Goal: Task Accomplishment & Management: Manage account settings

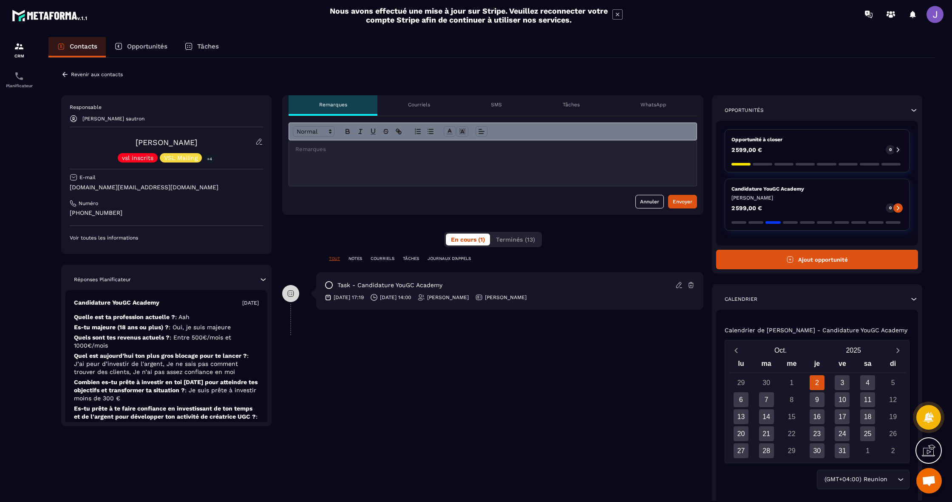
scroll to position [3, 0]
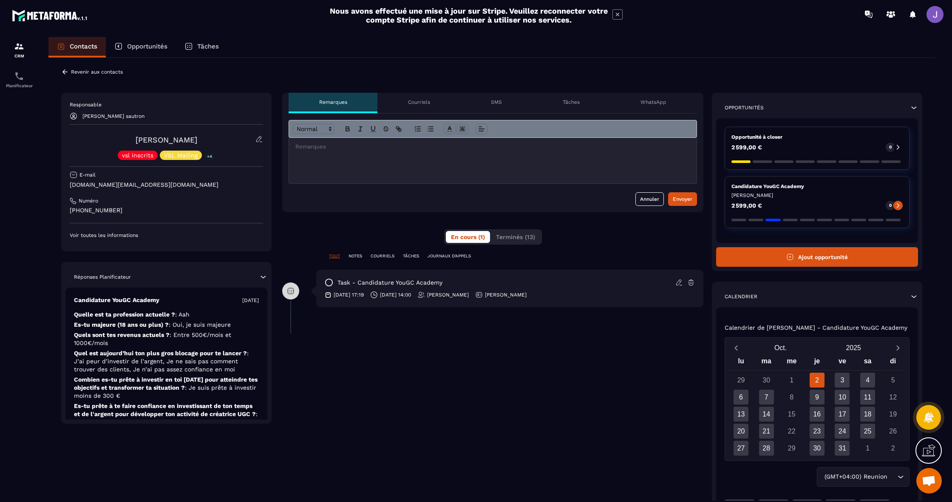
click at [570, 101] on p "Tâches" at bounding box center [571, 102] width 17 height 7
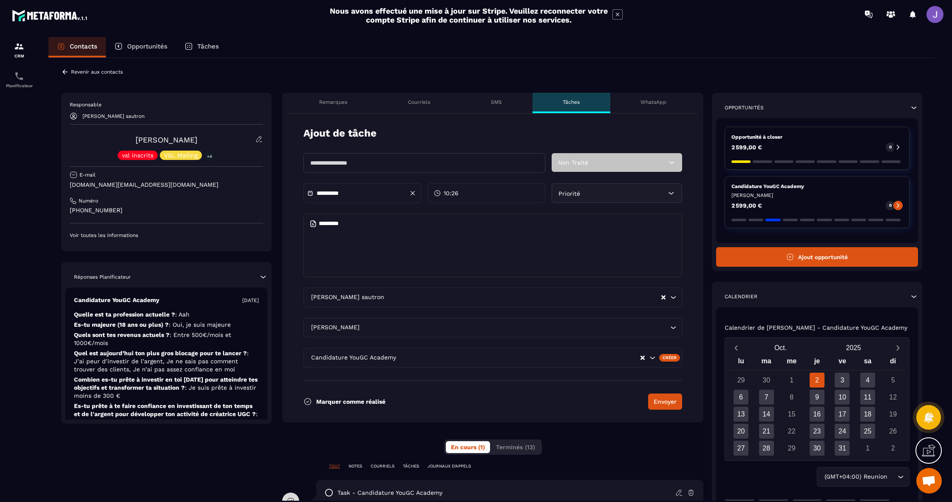
scroll to position [3, 0]
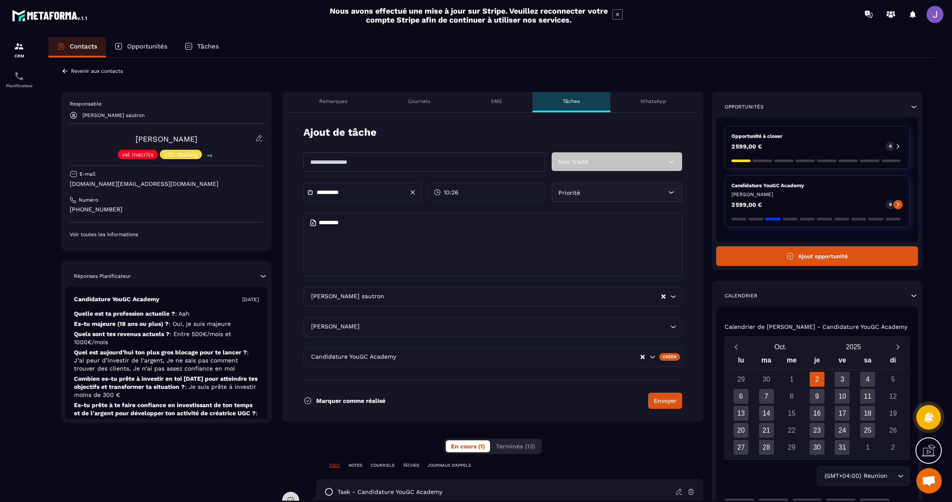
click at [517, 96] on div "SMS" at bounding box center [496, 102] width 72 height 20
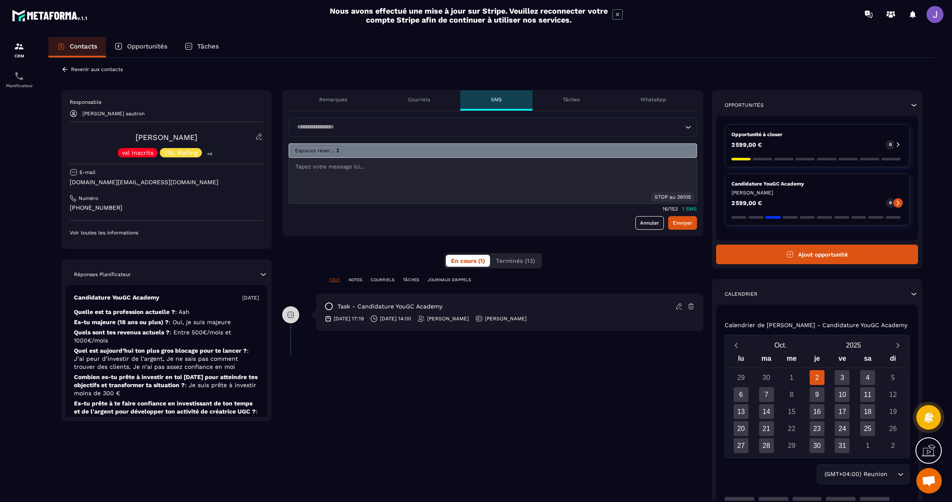
scroll to position [6, 0]
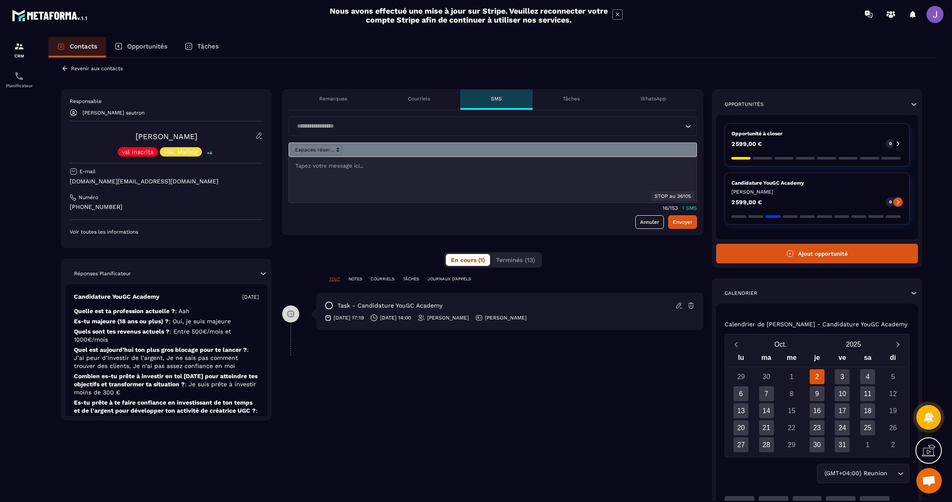
click at [524, 305] on div "task - Candidature YouGC Academy" at bounding box center [510, 305] width 370 height 9
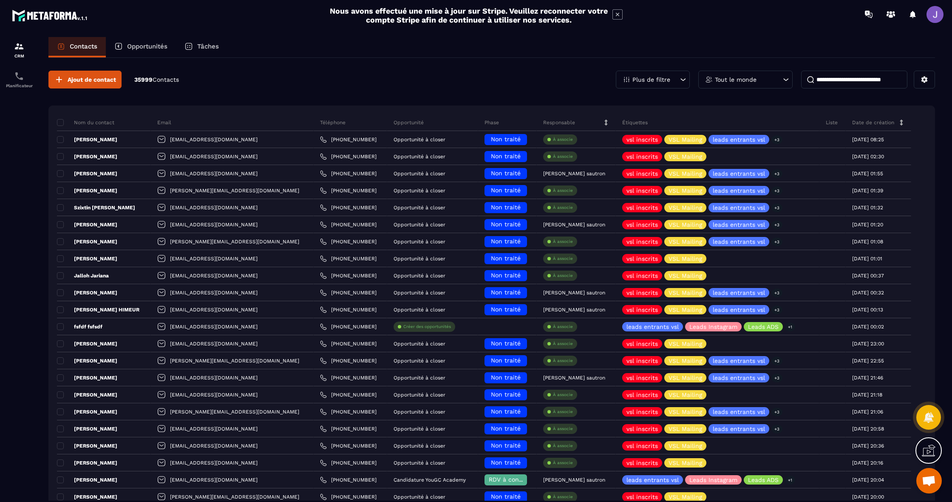
click at [835, 74] on input at bounding box center [854, 80] width 106 height 18
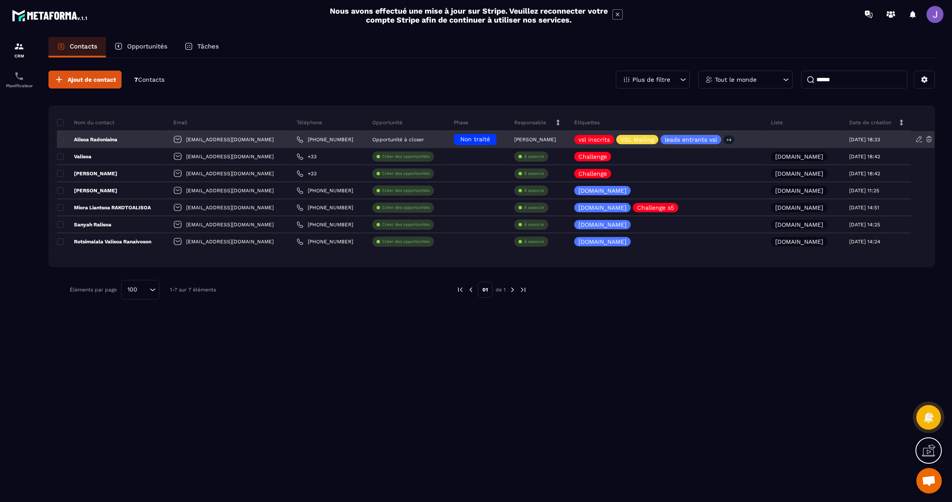
type input "******"
click at [556, 138] on p "[PERSON_NAME]" at bounding box center [535, 139] width 42 height 6
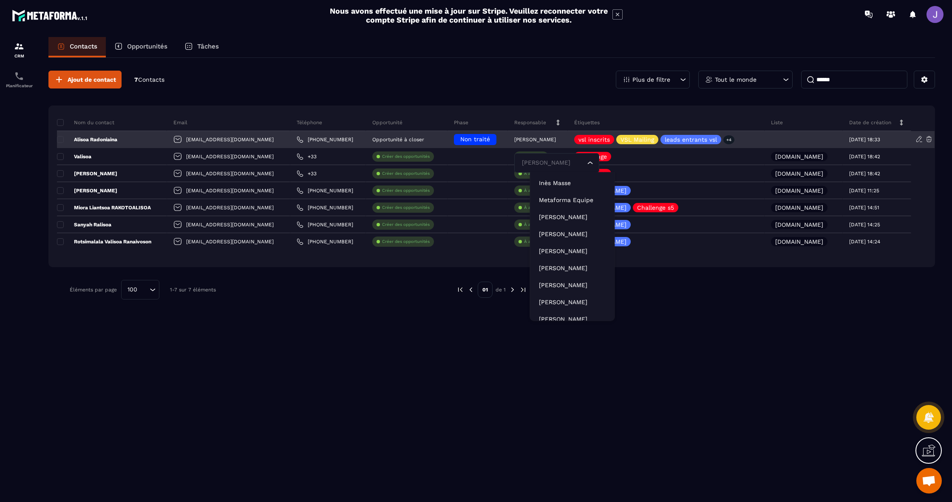
click at [554, 163] on input "Search for option" at bounding box center [552, 162] width 65 height 9
type input "****"
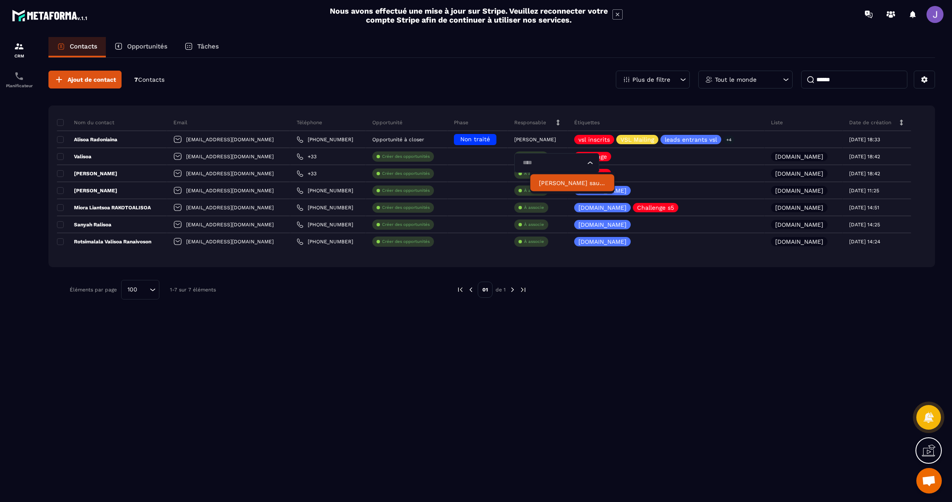
click at [565, 184] on p "[PERSON_NAME] sautron" at bounding box center [572, 183] width 67 height 9
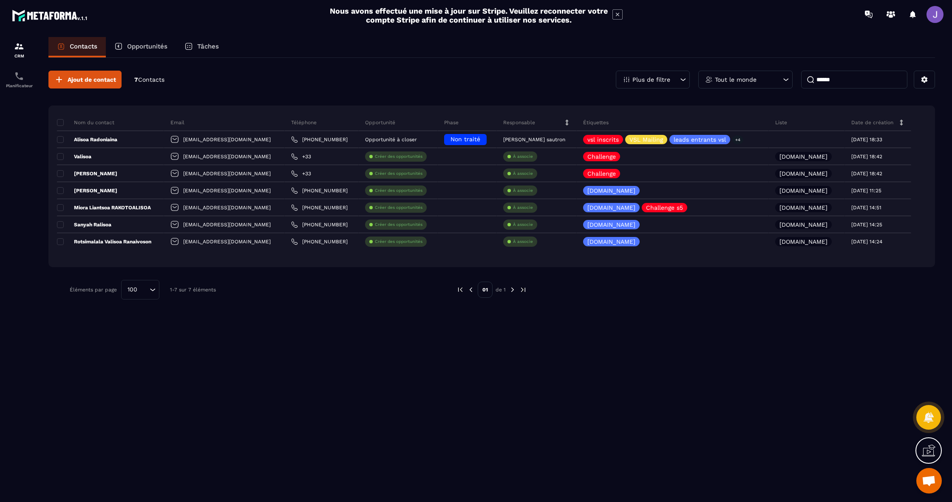
scroll to position [0, 0]
click at [863, 77] on input "******" at bounding box center [854, 80] width 106 height 18
type input "*"
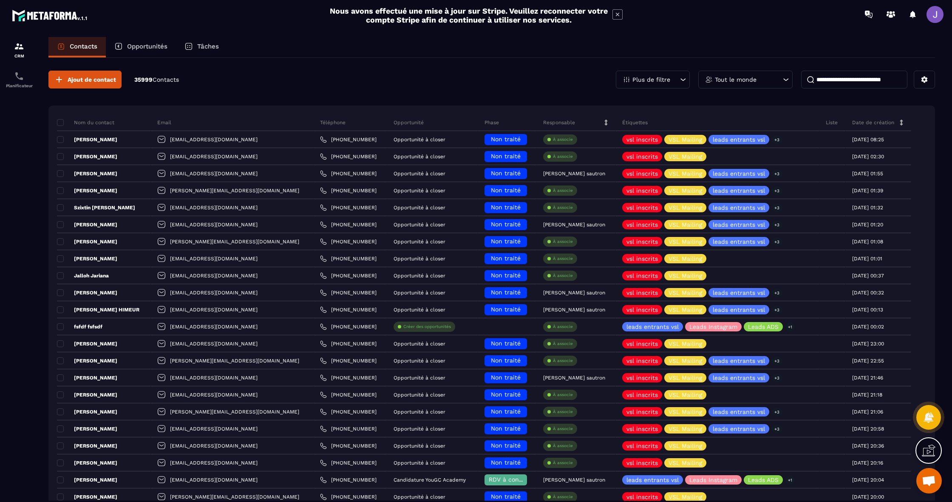
click at [208, 48] on p "Tâches" at bounding box center [208, 47] width 22 height 8
